Goal: Find specific page/section: Find specific page/section

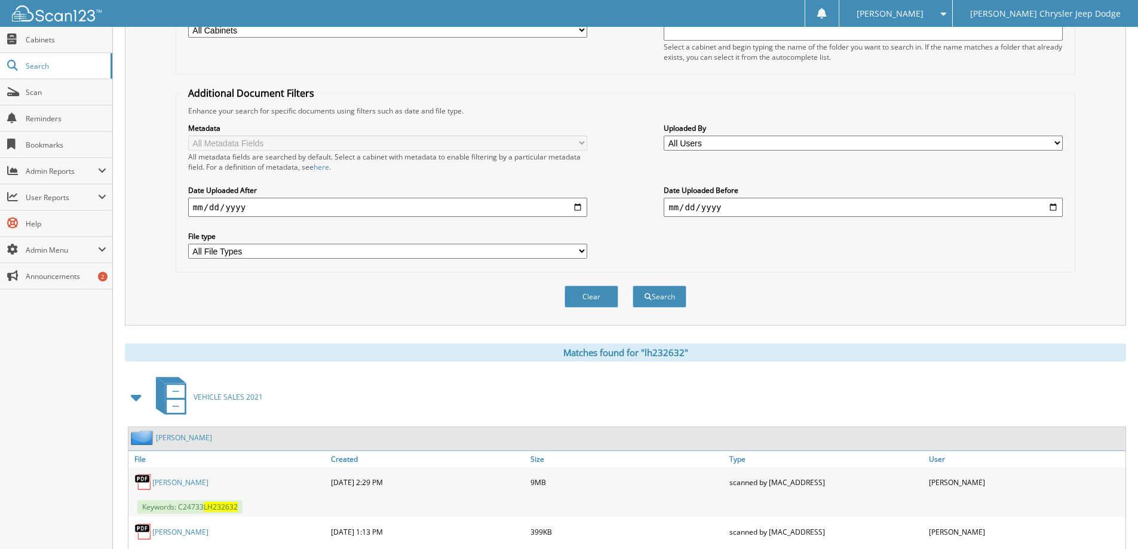
scroll to position [45, 0]
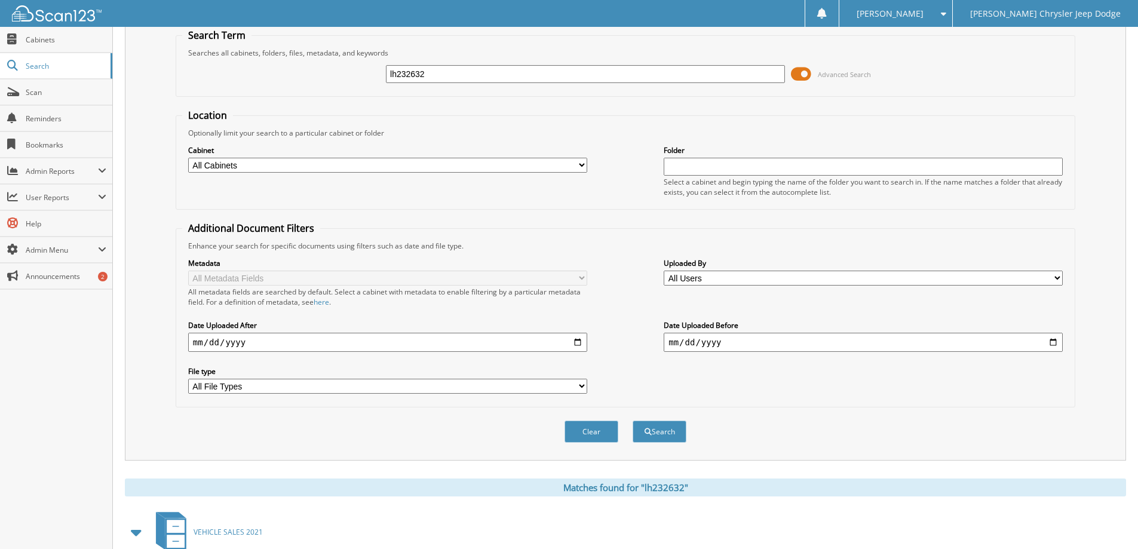
click at [440, 79] on input "lh232632" at bounding box center [585, 74] width 399 height 18
type input "lh174478"
click at [632, 420] on button "Search" at bounding box center [659, 431] width 54 height 22
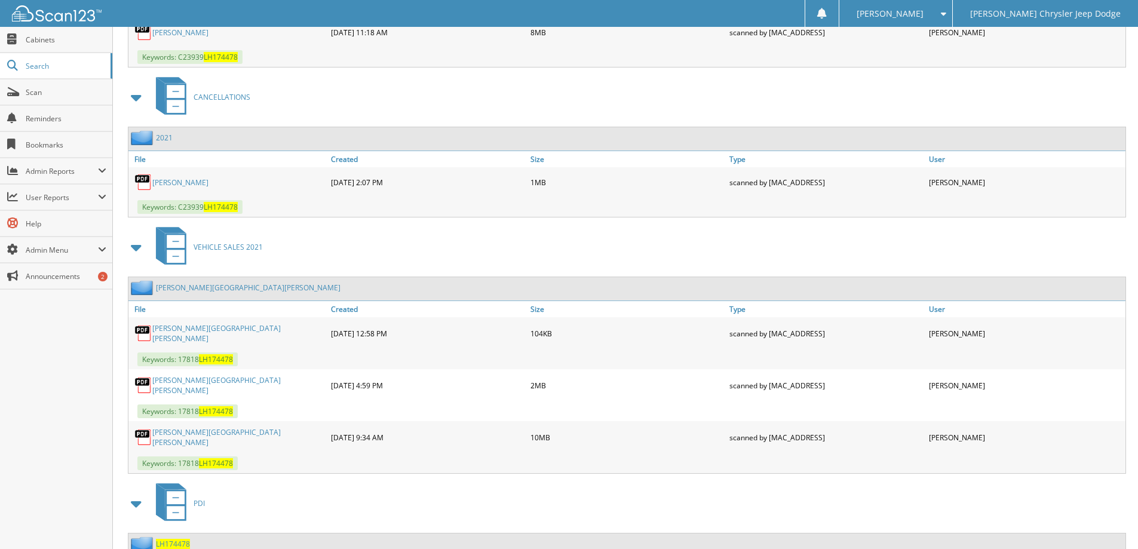
scroll to position [1026, 0]
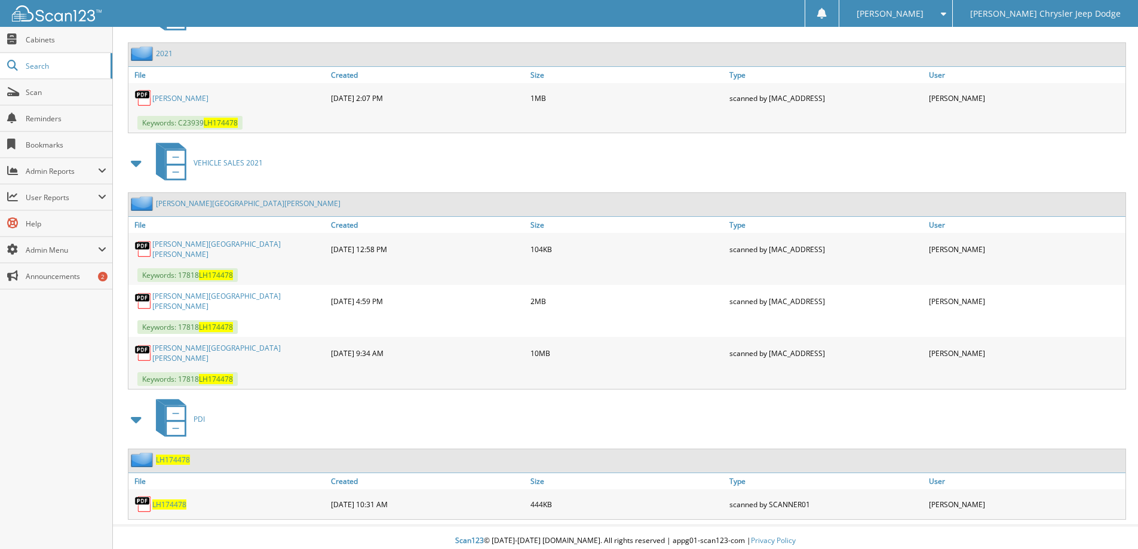
click at [182, 199] on div "[PERSON_NAME][GEOGRAPHIC_DATA][PERSON_NAME]" at bounding box center [234, 203] width 212 height 15
click at [181, 201] on link "[PERSON_NAME][GEOGRAPHIC_DATA][PERSON_NAME]" at bounding box center [248, 203] width 185 height 10
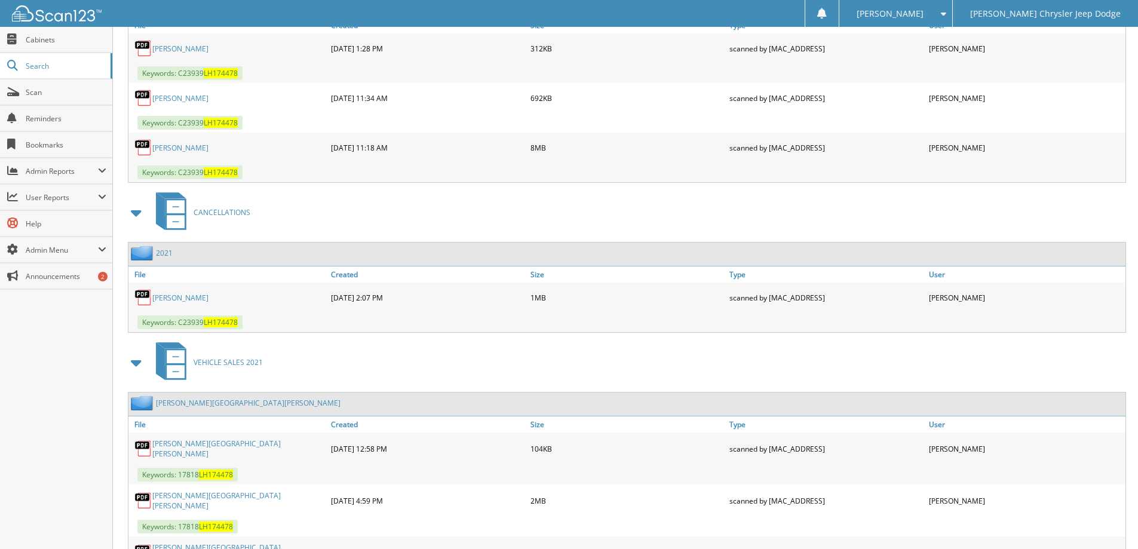
scroll to position [896, 0]
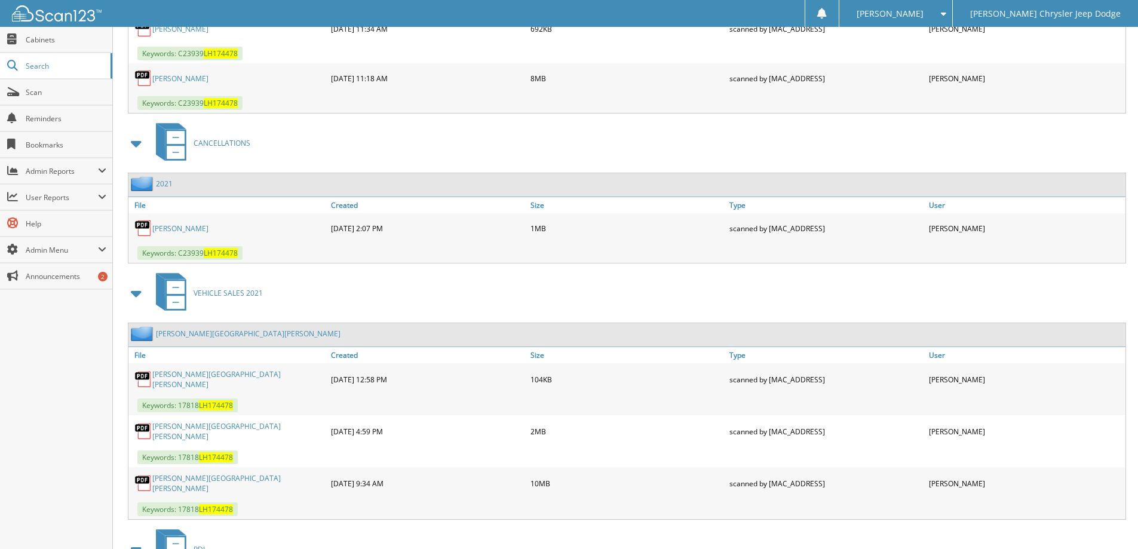
click at [182, 379] on link "[PERSON_NAME][GEOGRAPHIC_DATA][PERSON_NAME]" at bounding box center [238, 379] width 173 height 20
click at [181, 480] on link "[PERSON_NAME][GEOGRAPHIC_DATA][PERSON_NAME]" at bounding box center [238, 483] width 173 height 20
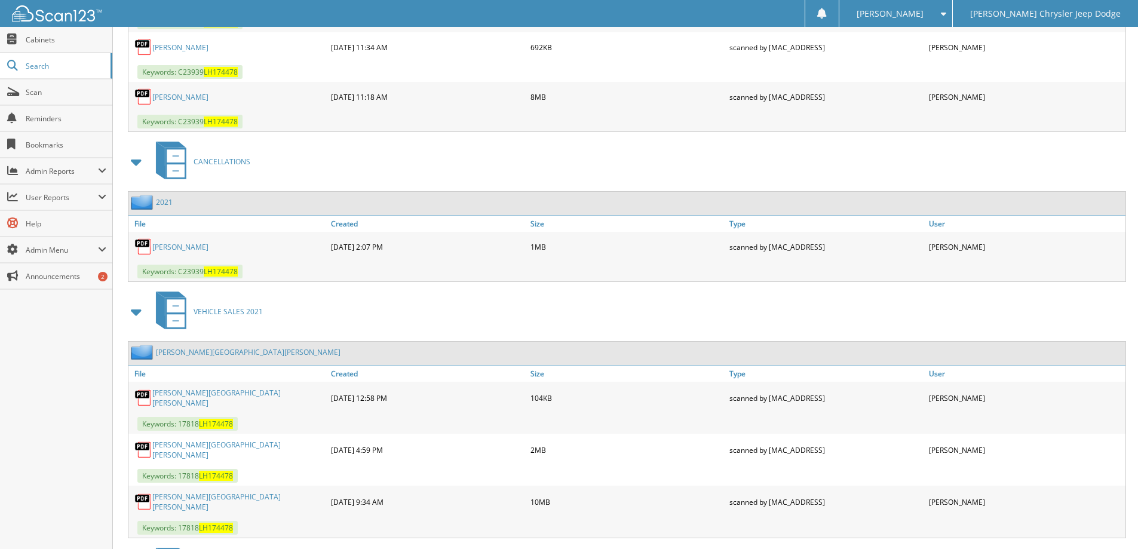
scroll to position [956, 0]
